Goal: Task Accomplishment & Management: Manage account settings

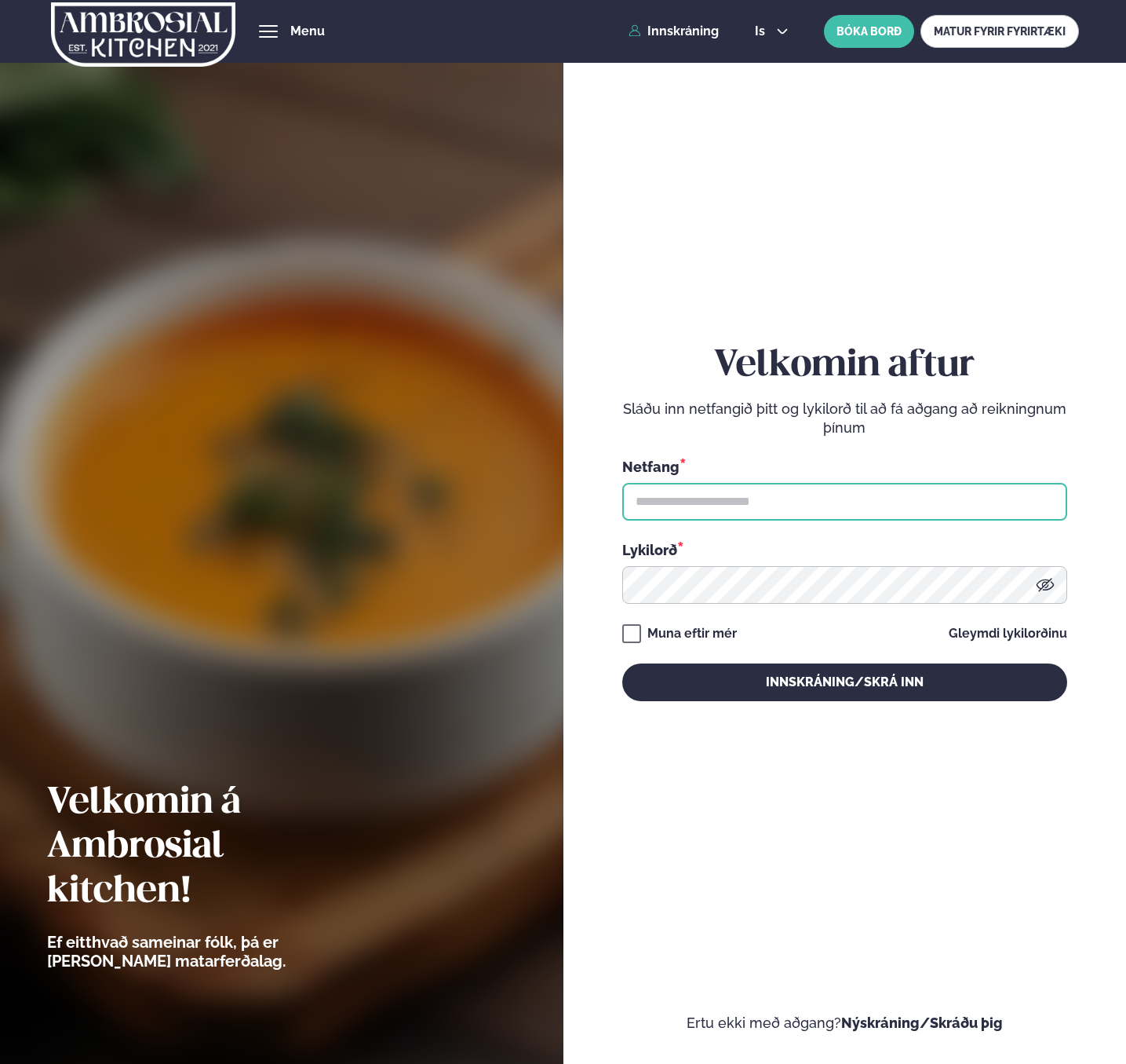
click at [813, 489] on input "text" at bounding box center [844, 501] width 445 height 38
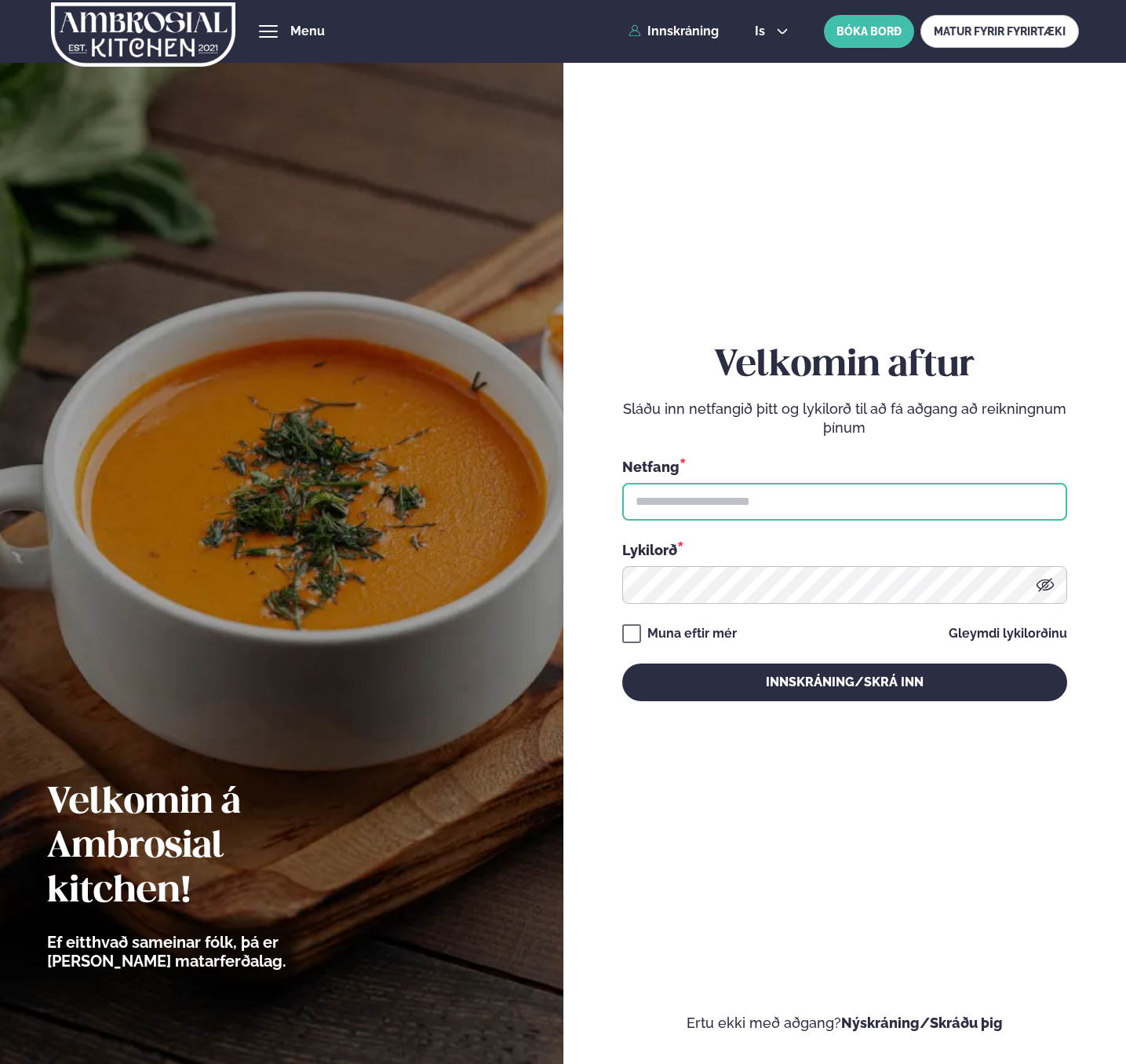
type input "**********"
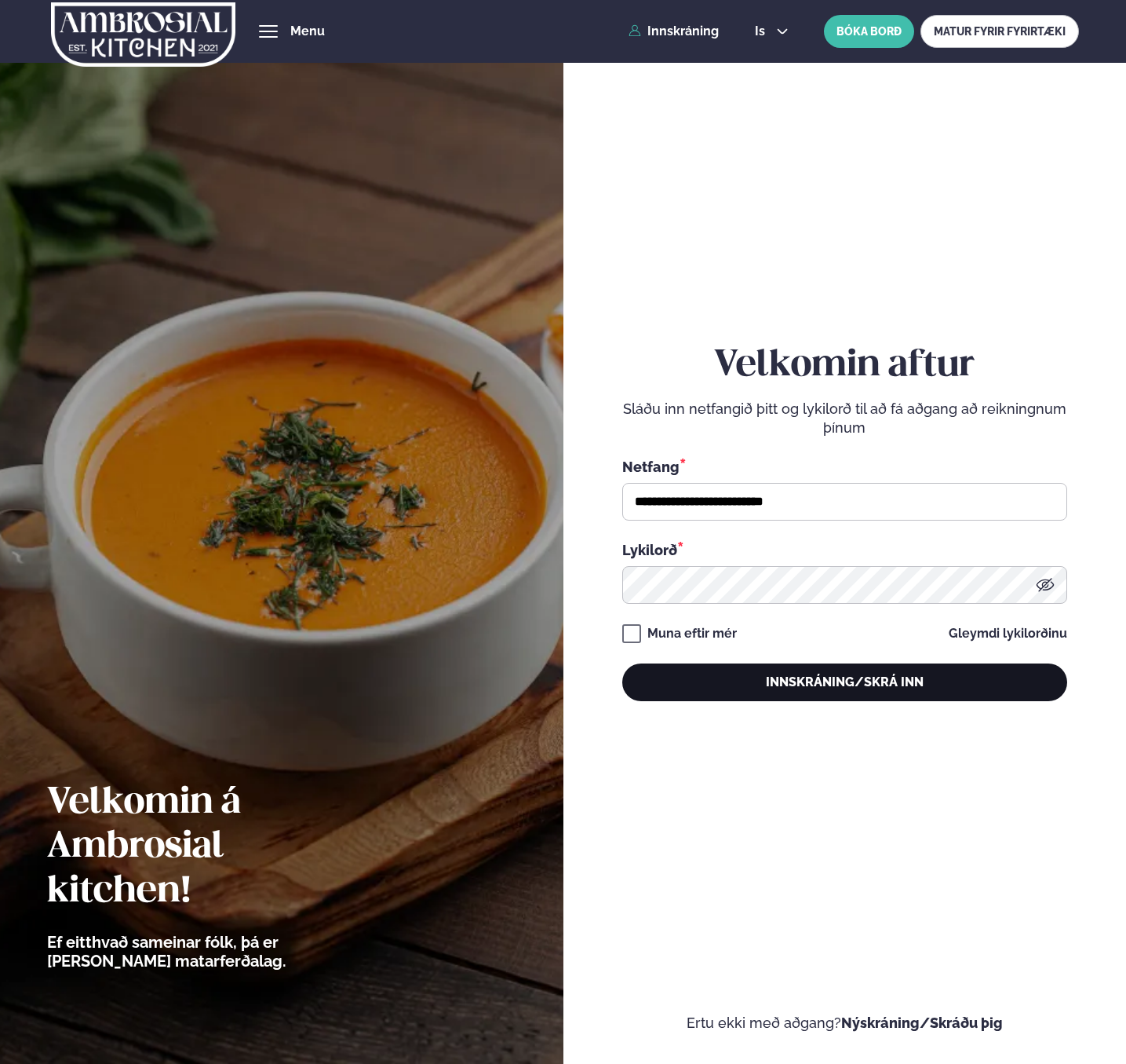
click at [702, 669] on button "Innskráning/Skrá inn" at bounding box center [844, 682] width 445 height 38
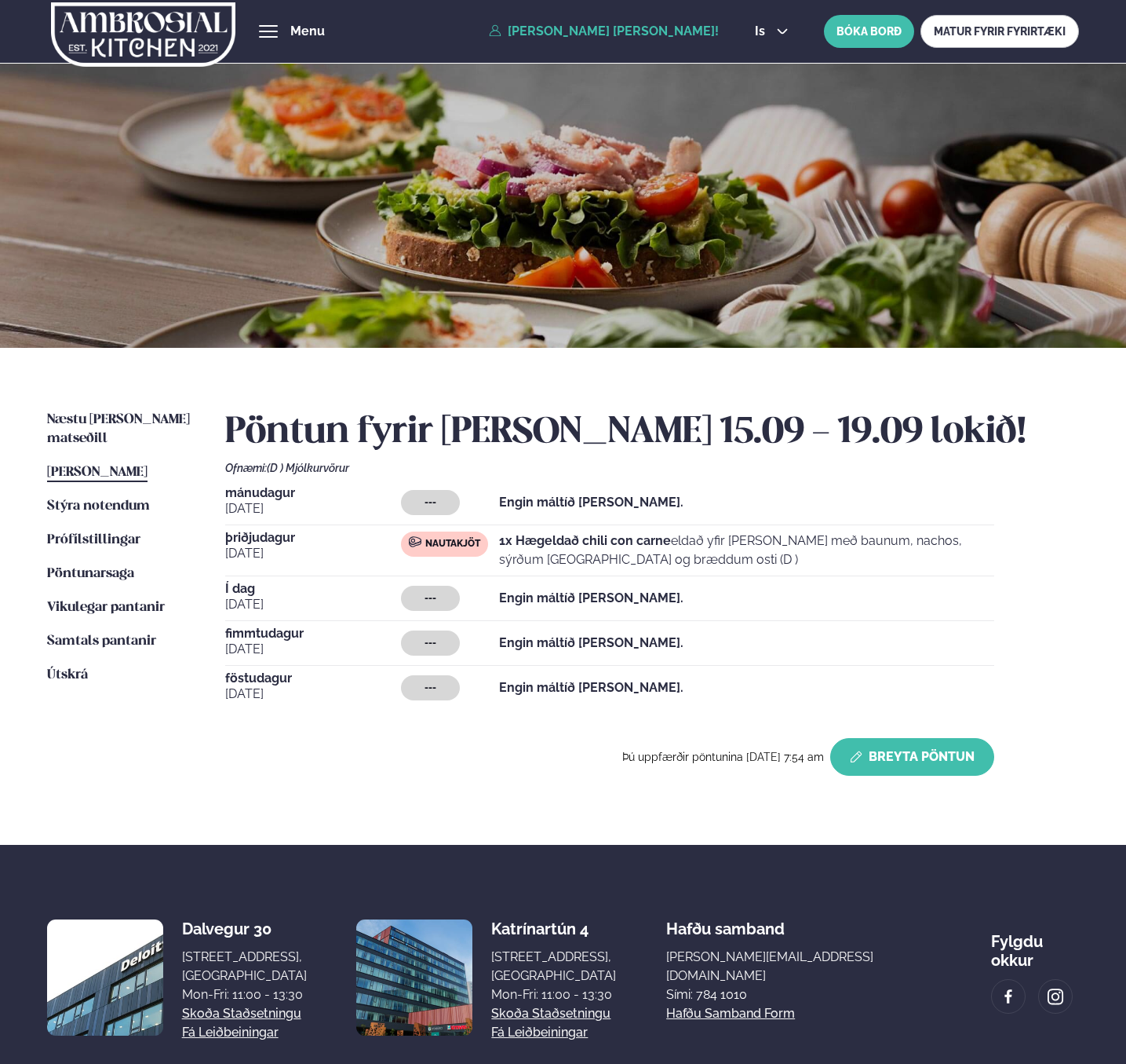
click at [937, 761] on button "Breyta Pöntun" at bounding box center [912, 756] width 164 height 38
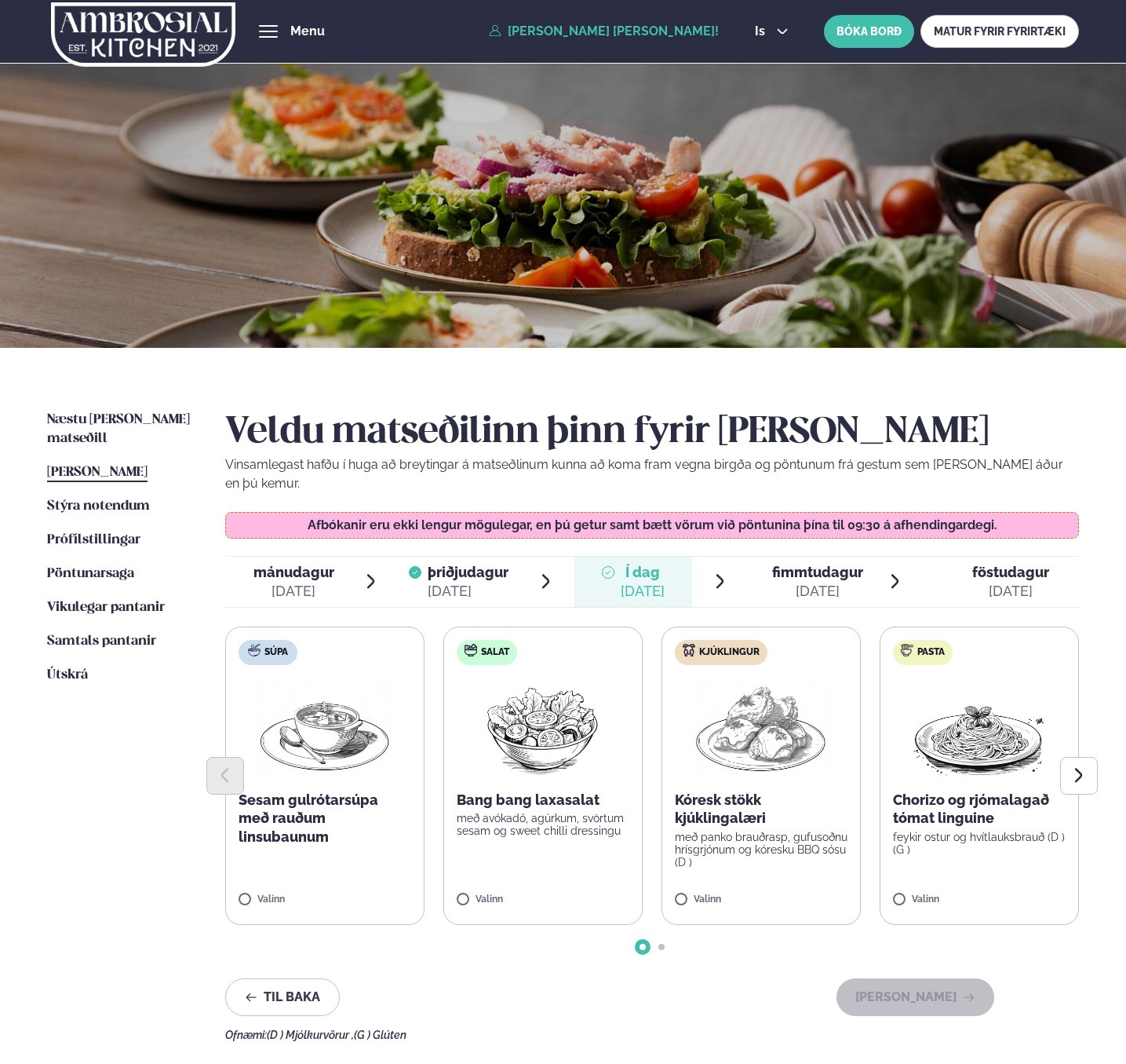
click at [765, 734] on img at bounding box center [761, 727] width 139 height 100
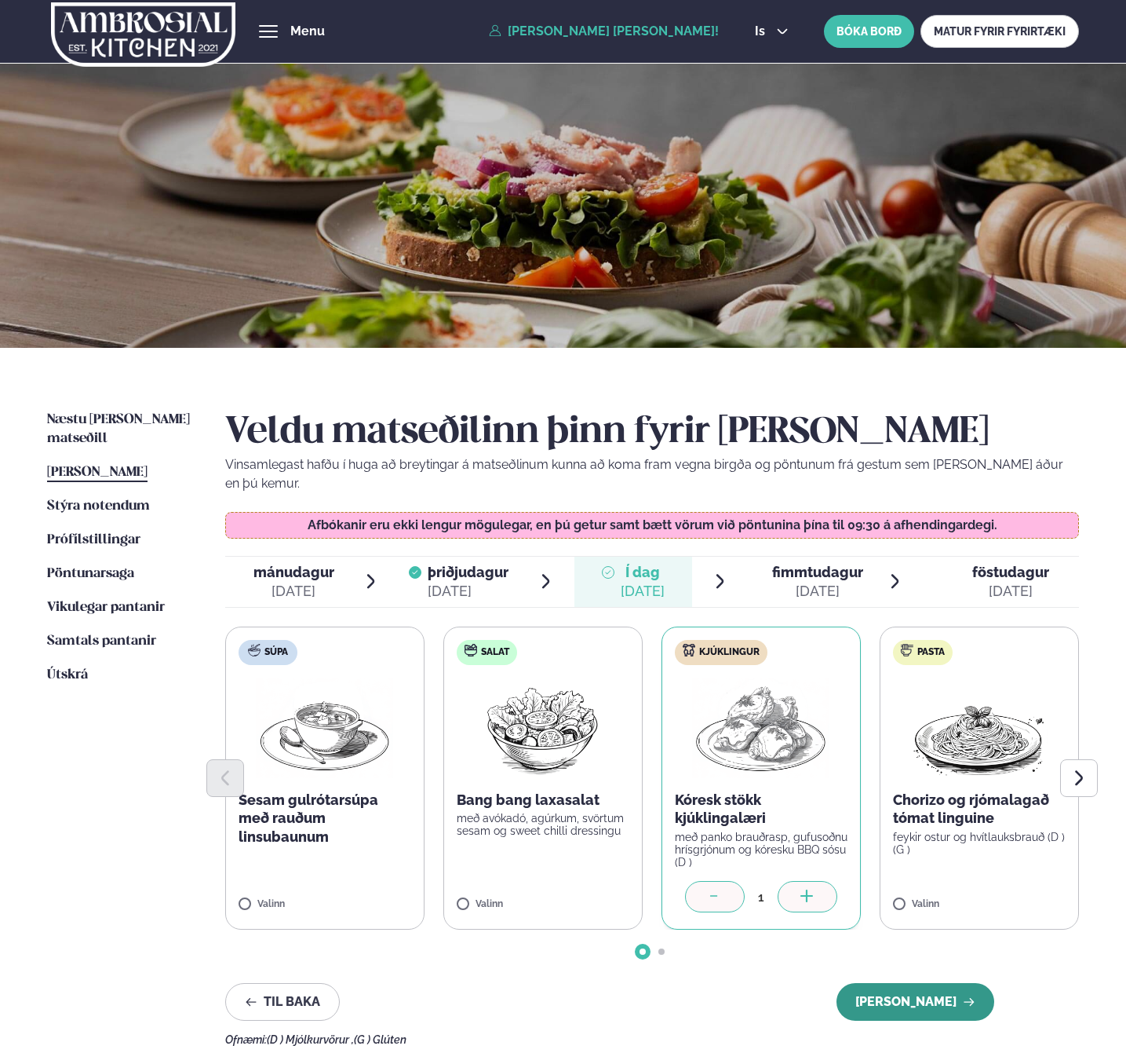
click at [932, 987] on button "[PERSON_NAME]" at bounding box center [916, 1002] width 158 height 38
